Goal: Navigation & Orientation: Find specific page/section

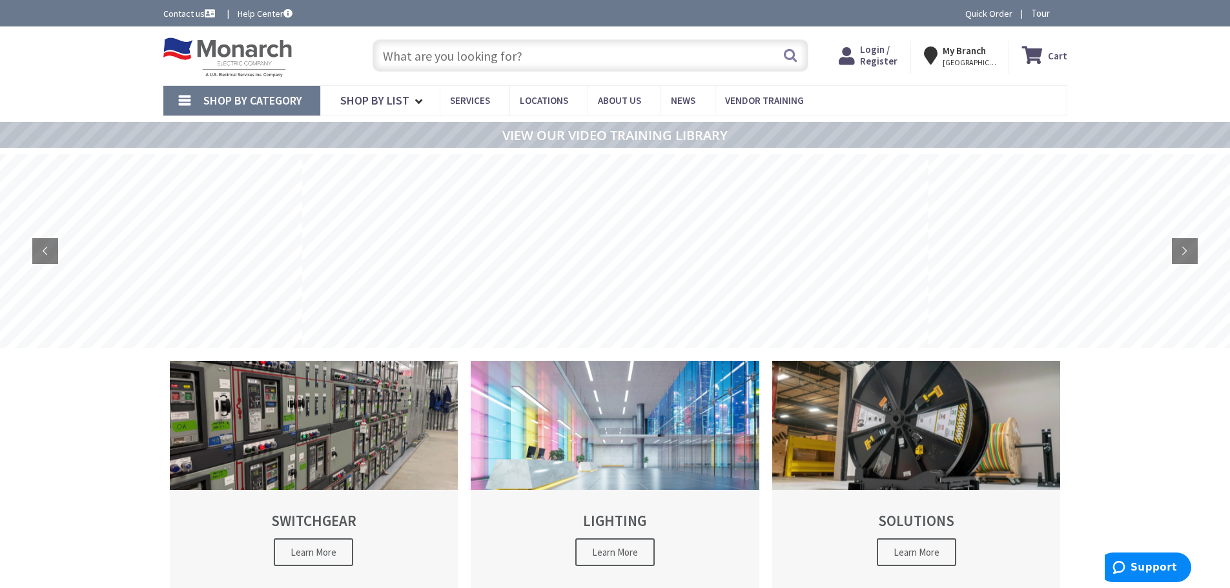
type input "[GEOGRAPHIC_DATA], [PERSON_NAME][GEOGRAPHIC_DATA][US_STATE], [GEOGRAPHIC_DATA]"
click at [609, 102] on span "About Us" at bounding box center [619, 100] width 43 height 12
click at [600, 124] on span "About Us" at bounding box center [611, 127] width 35 height 13
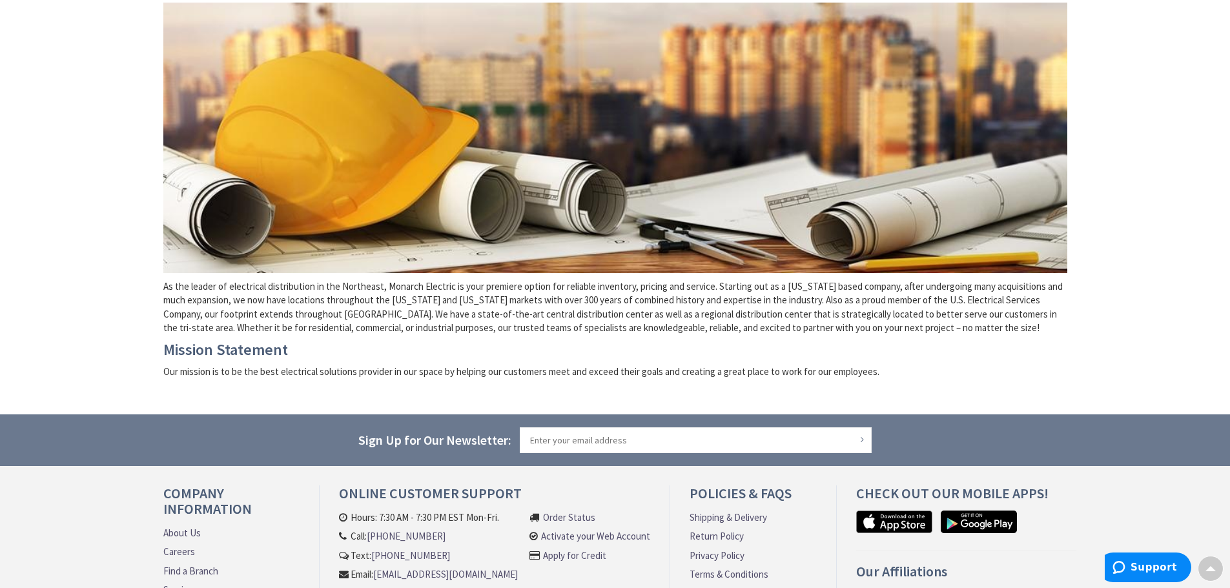
scroll to position [20, 0]
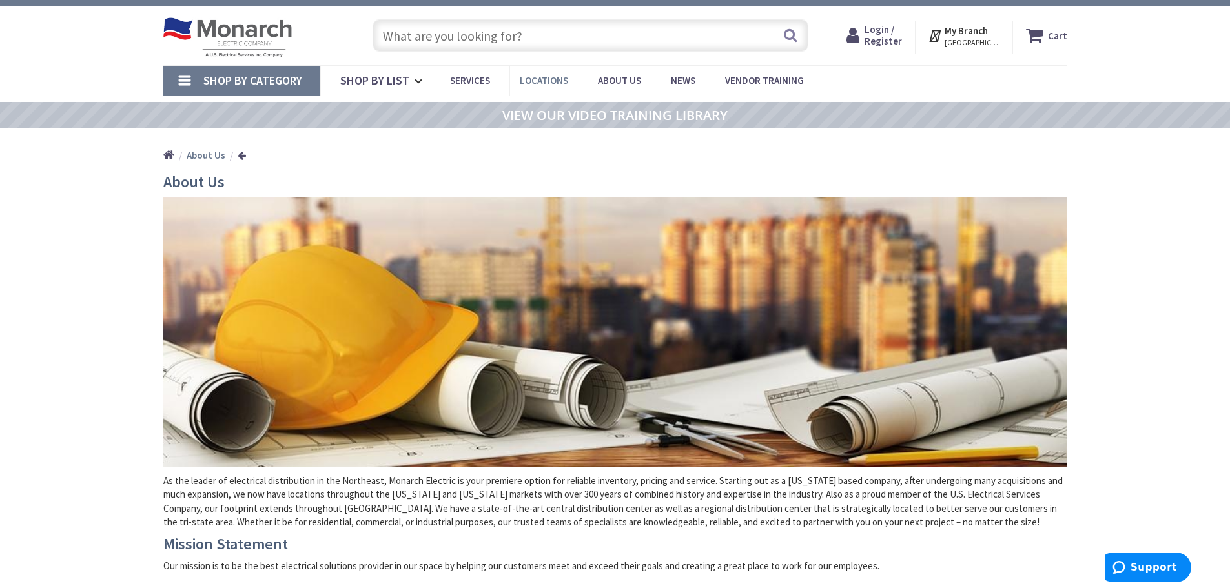
click at [533, 83] on span "Locations" at bounding box center [544, 80] width 48 height 12
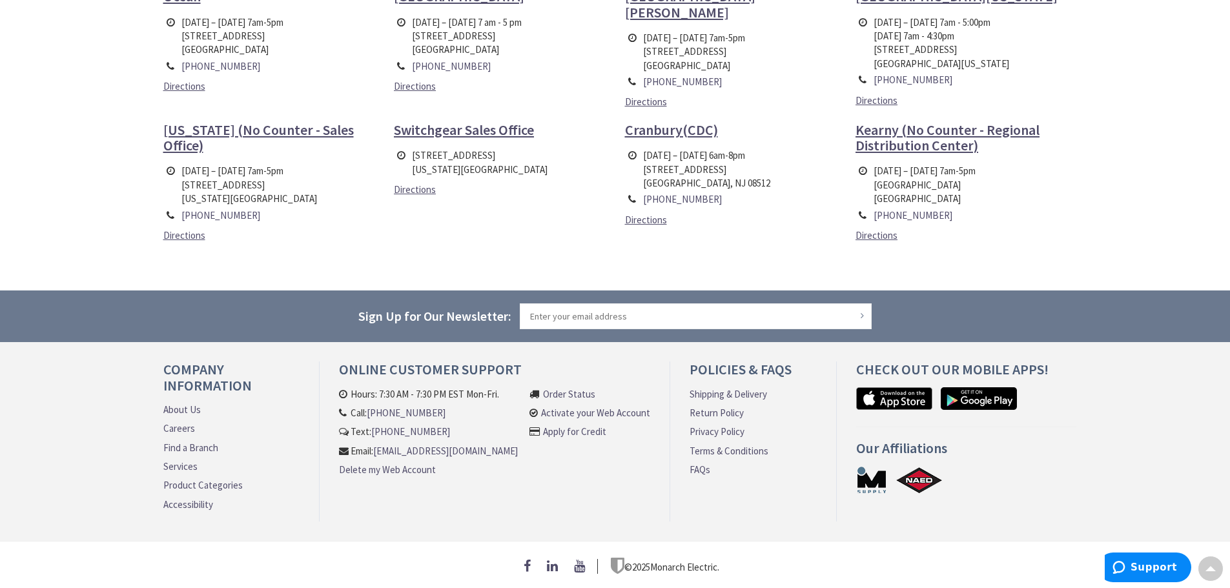
scroll to position [526, 0]
